Goal: Information Seeking & Learning: Learn about a topic

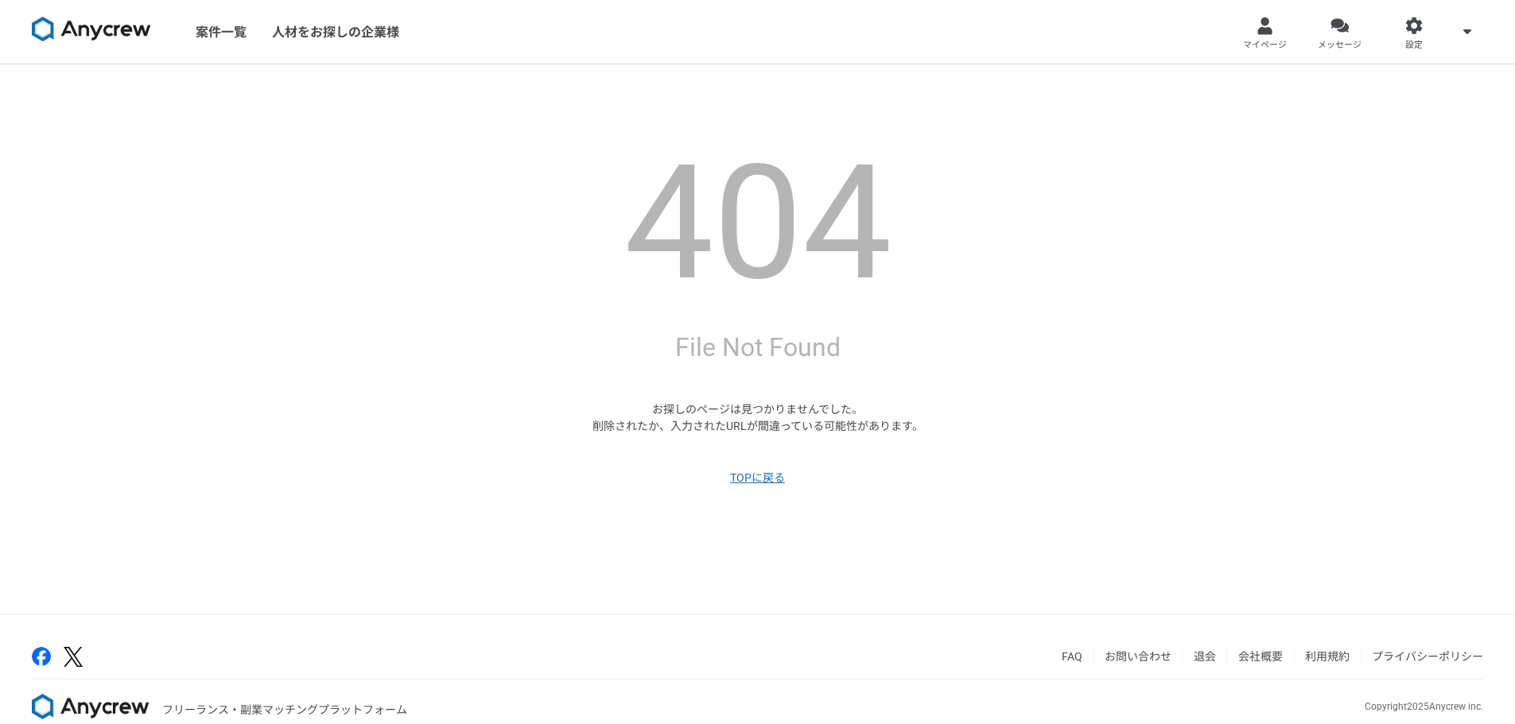
click at [84, 15] on link at bounding box center [91, 32] width 132 height 44
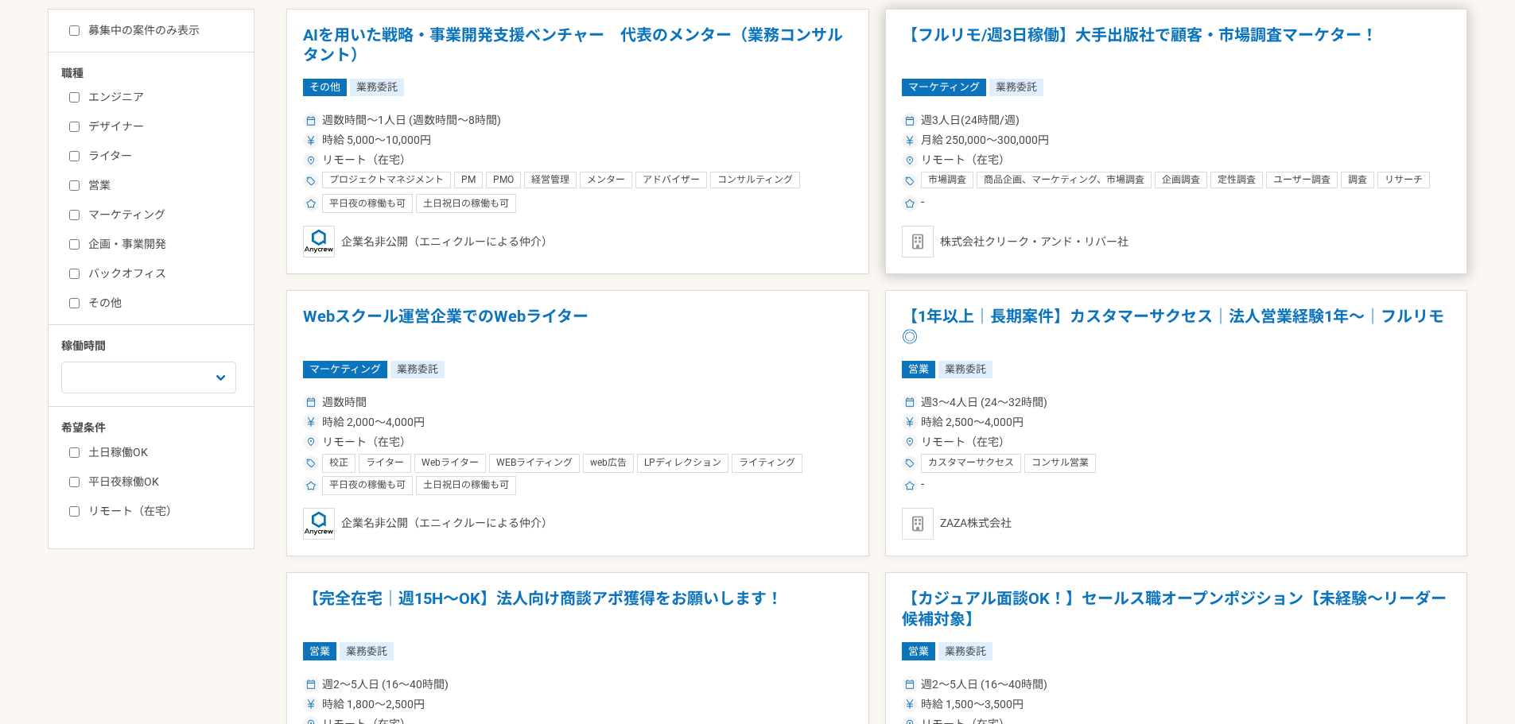
scroll to position [398, 0]
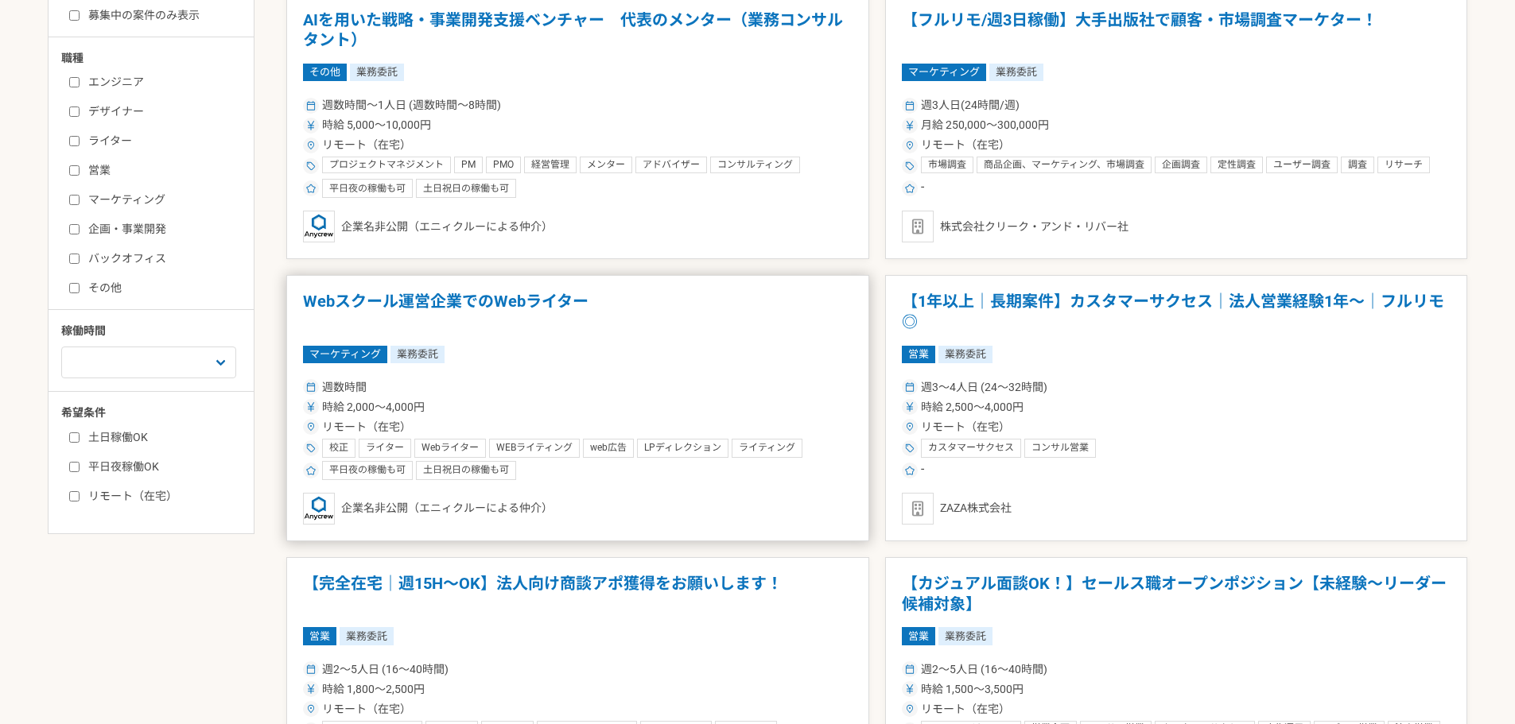
click at [543, 306] on h1 "Webスクール運営企業でのWebライター" at bounding box center [578, 312] width 550 height 41
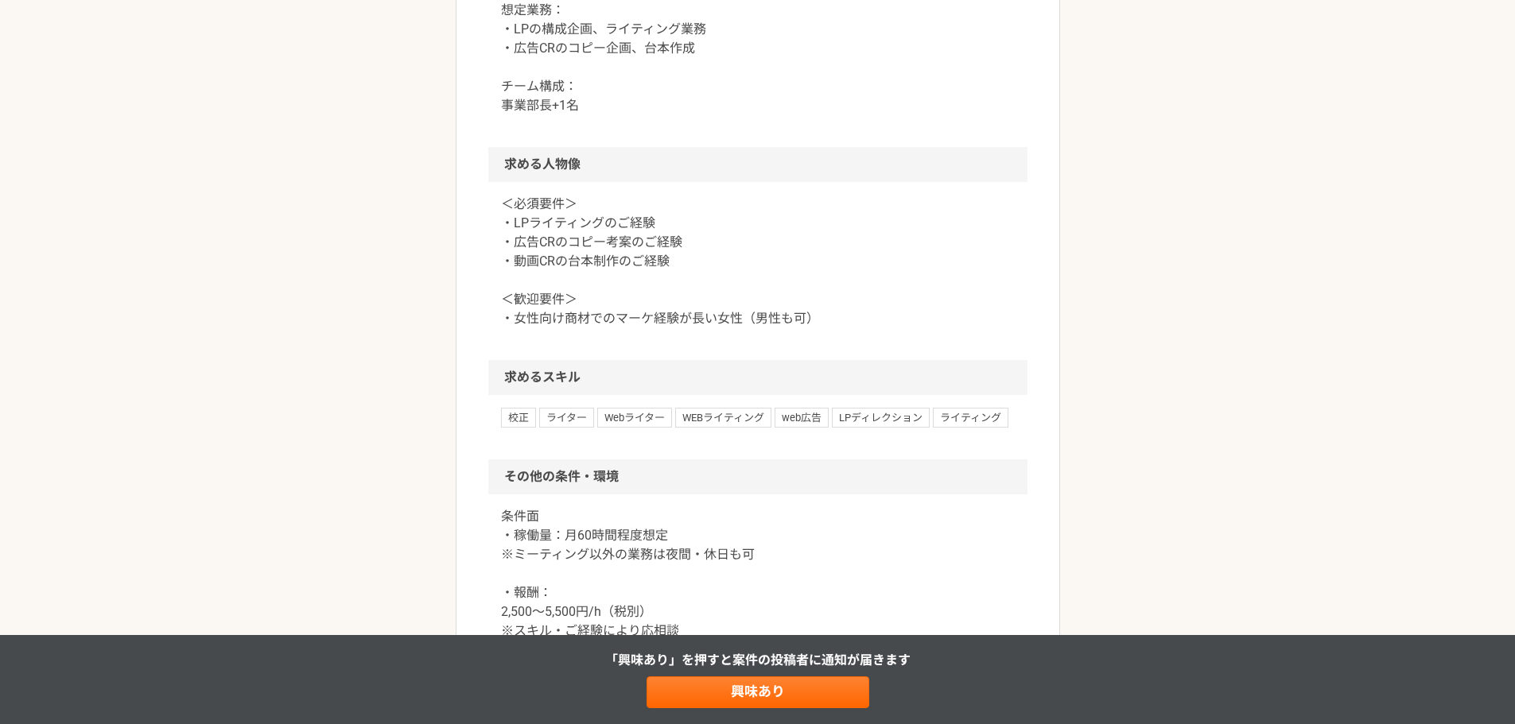
scroll to position [875, 0]
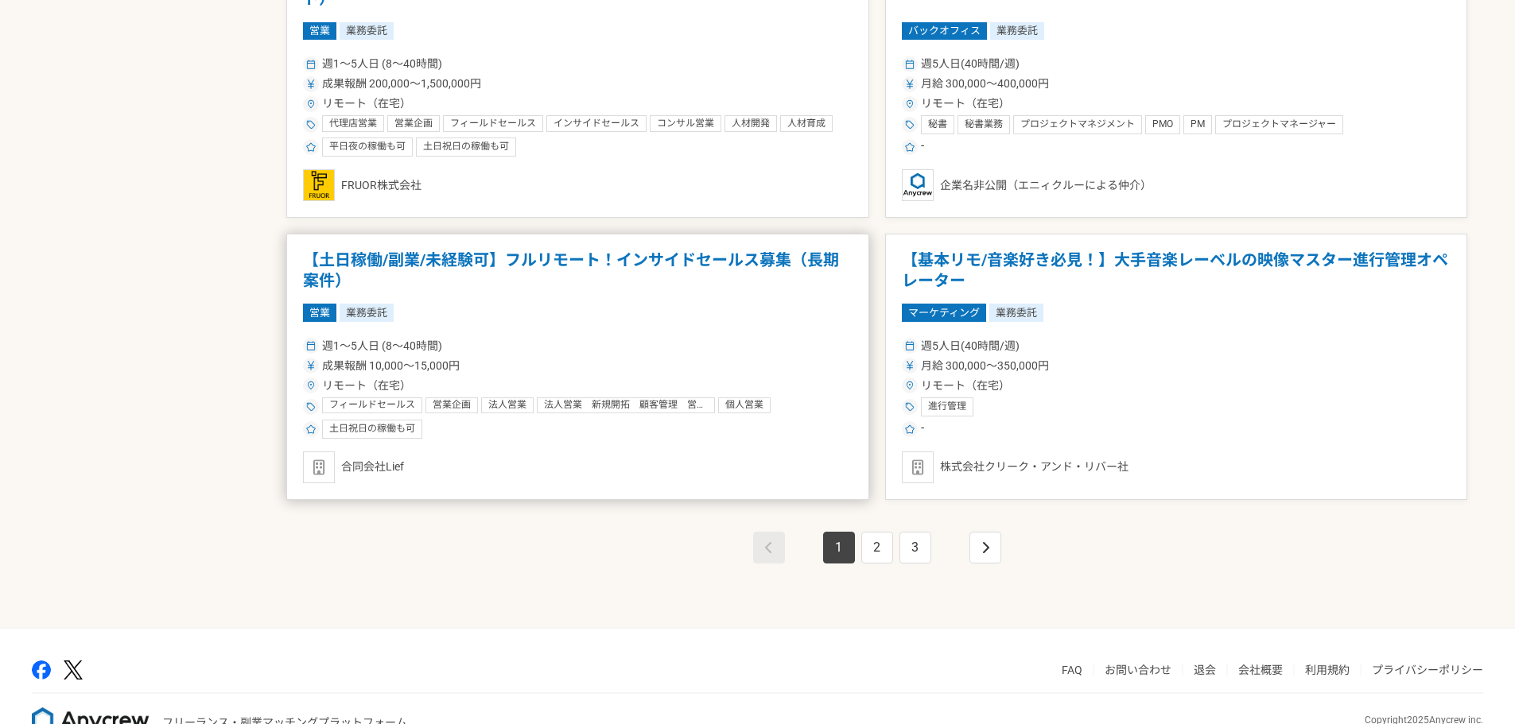
scroll to position [2704, 0]
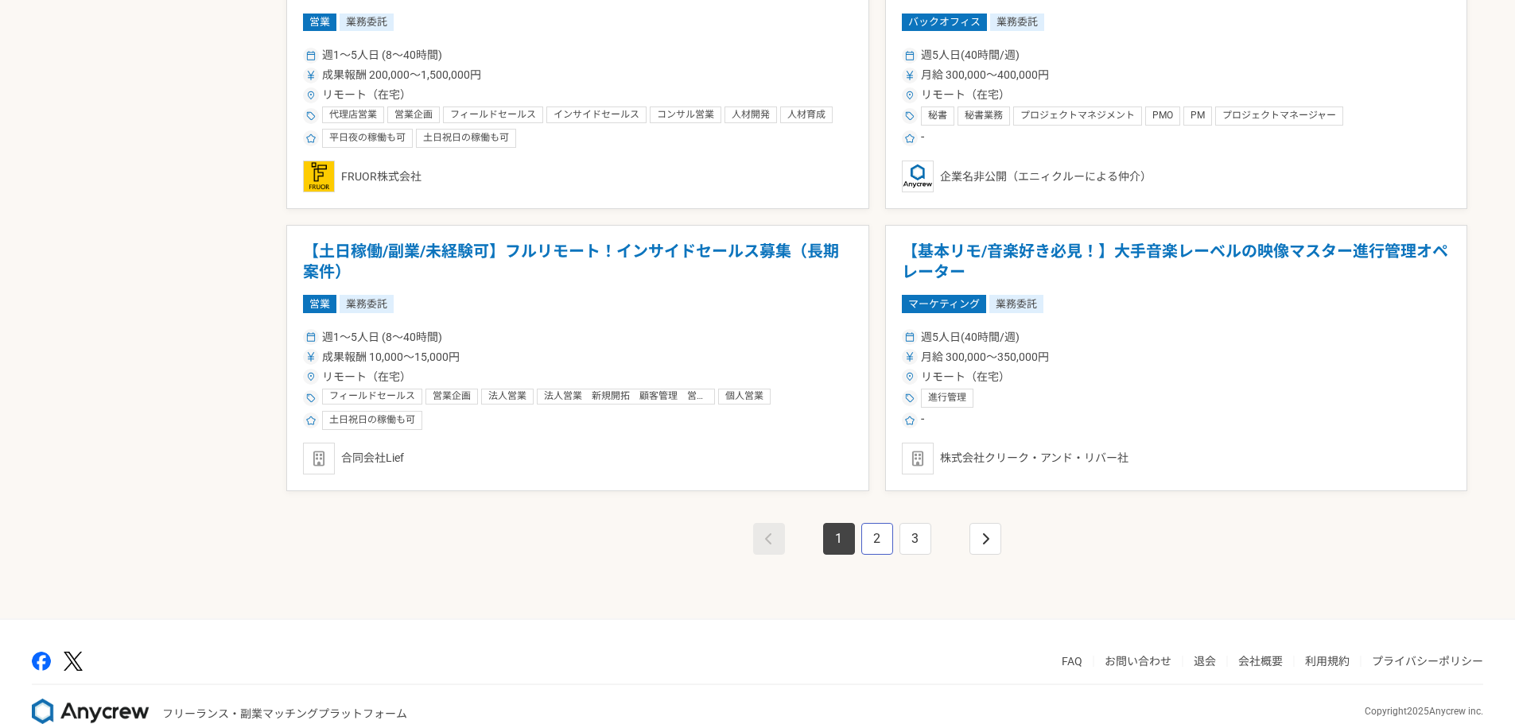
click at [885, 543] on link "2" at bounding box center [877, 539] width 32 height 32
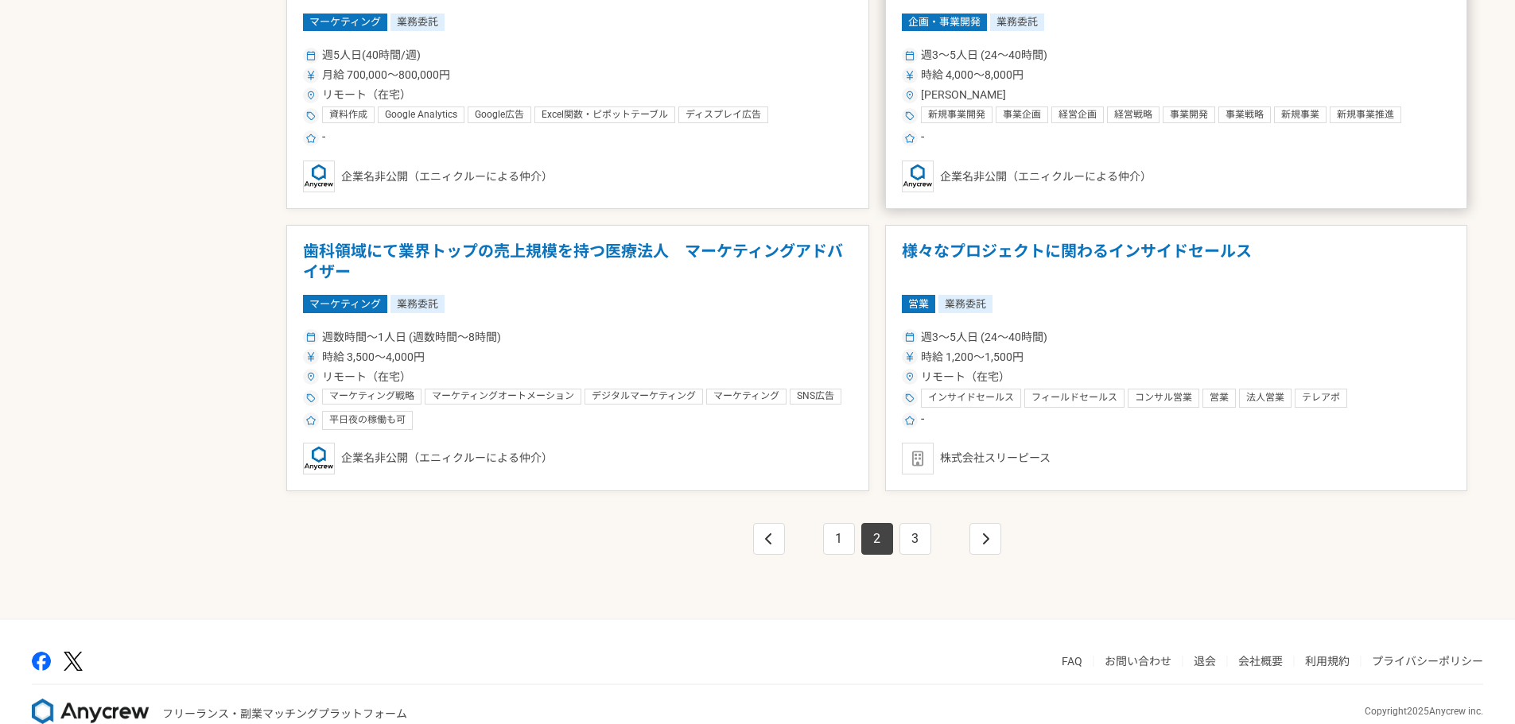
scroll to position [2736, 0]
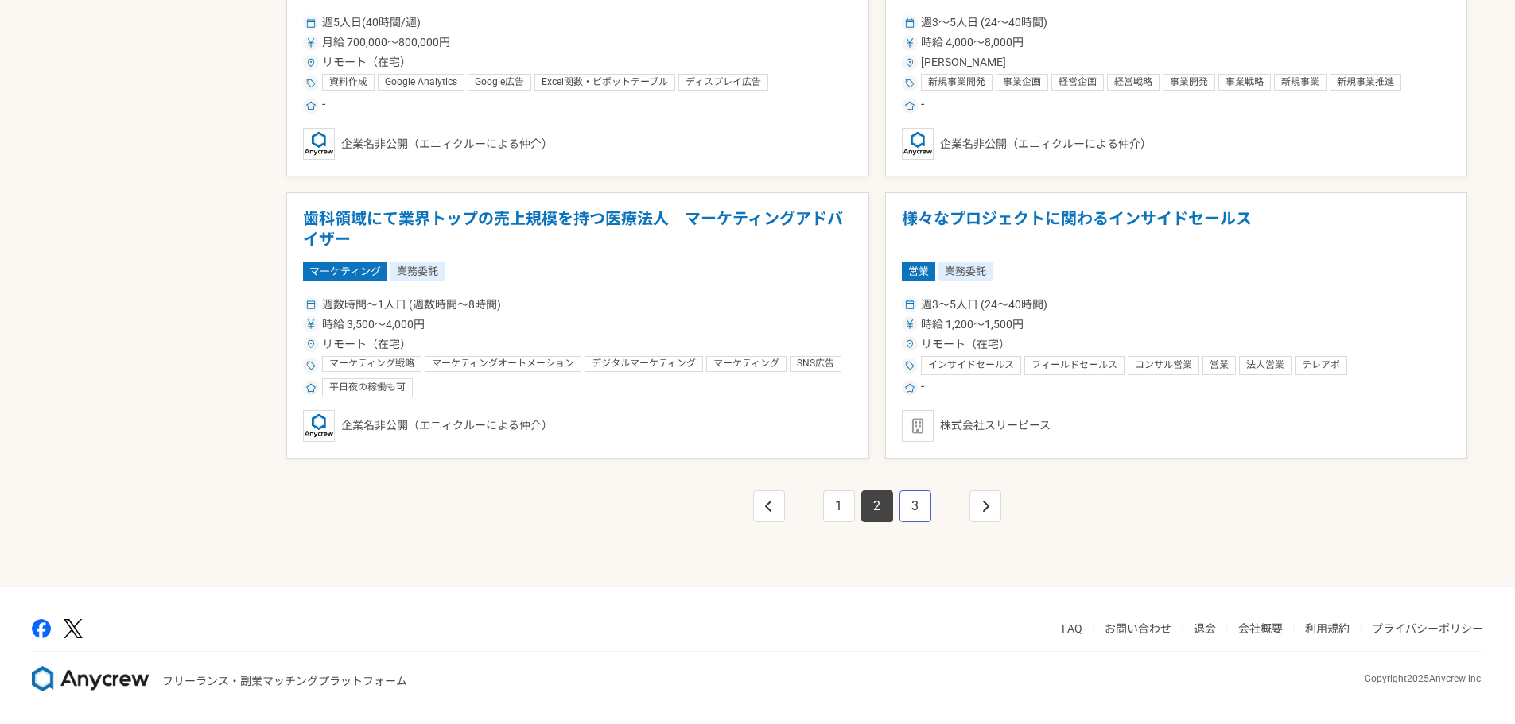
click at [922, 511] on link "3" at bounding box center [915, 507] width 32 height 32
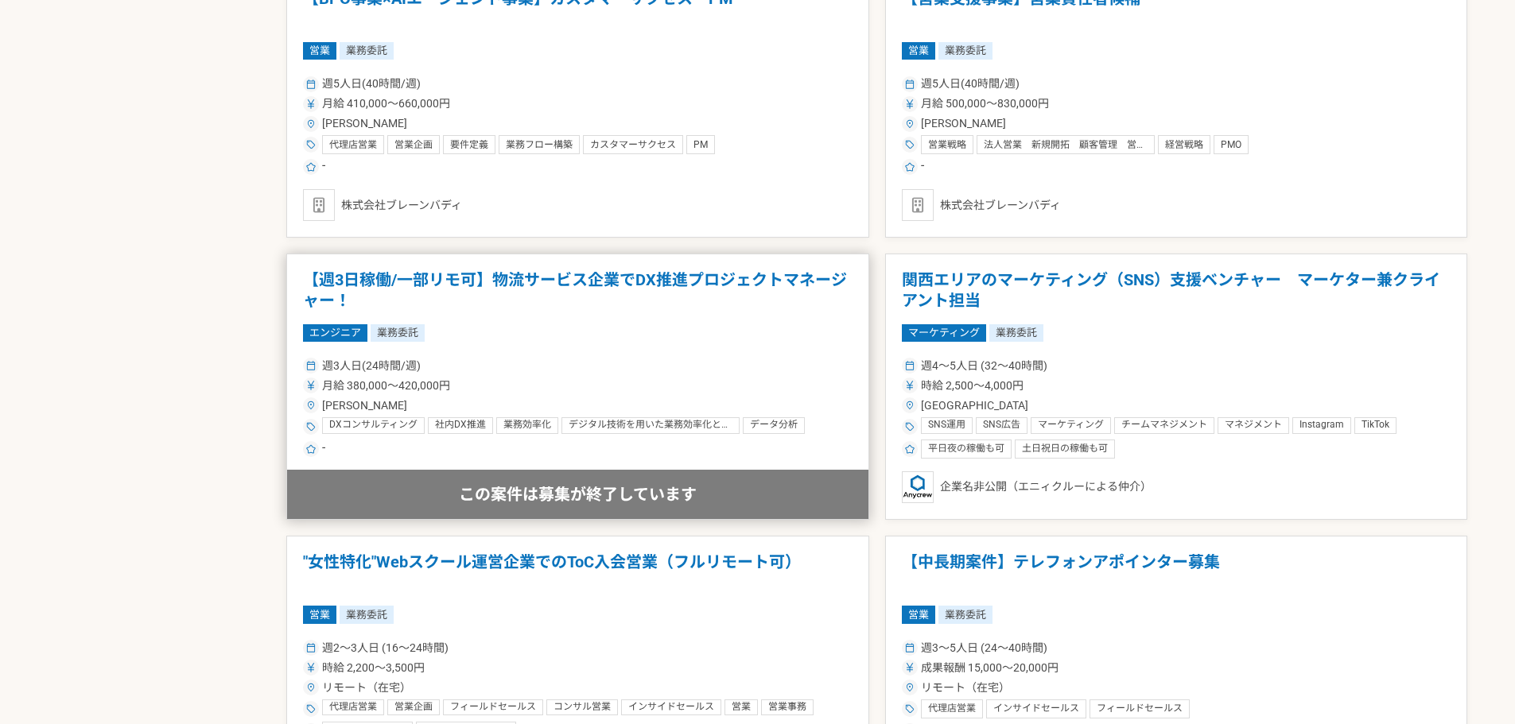
scroll to position [2147, 0]
